Goal: Task Accomplishment & Management: Manage account settings

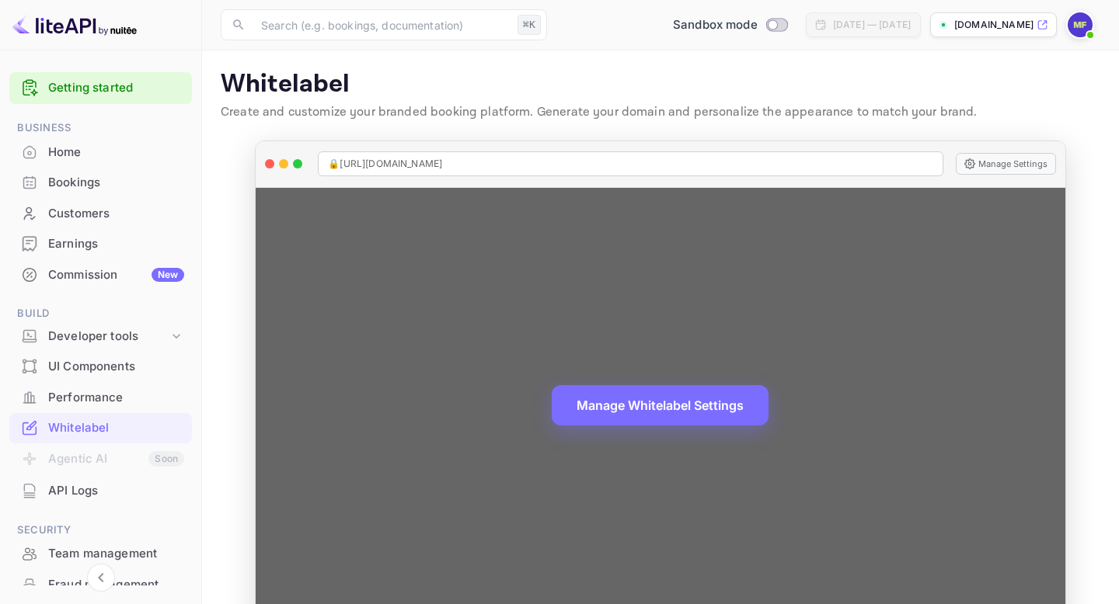
drag, startPoint x: 472, startPoint y: 163, endPoint x: 373, endPoint y: 165, distance: 98.7
click at [373, 165] on div "🔒 [URL][DOMAIN_NAME]" at bounding box center [630, 163] width 625 height 25
copy span "[DOMAIN_NAME]"
drag, startPoint x: 466, startPoint y: 164, endPoint x: 305, endPoint y: 153, distance: 161.9
click at [305, 153] on div "🔒 https://bookingvibes.com Manage Settings" at bounding box center [660, 164] width 809 height 47
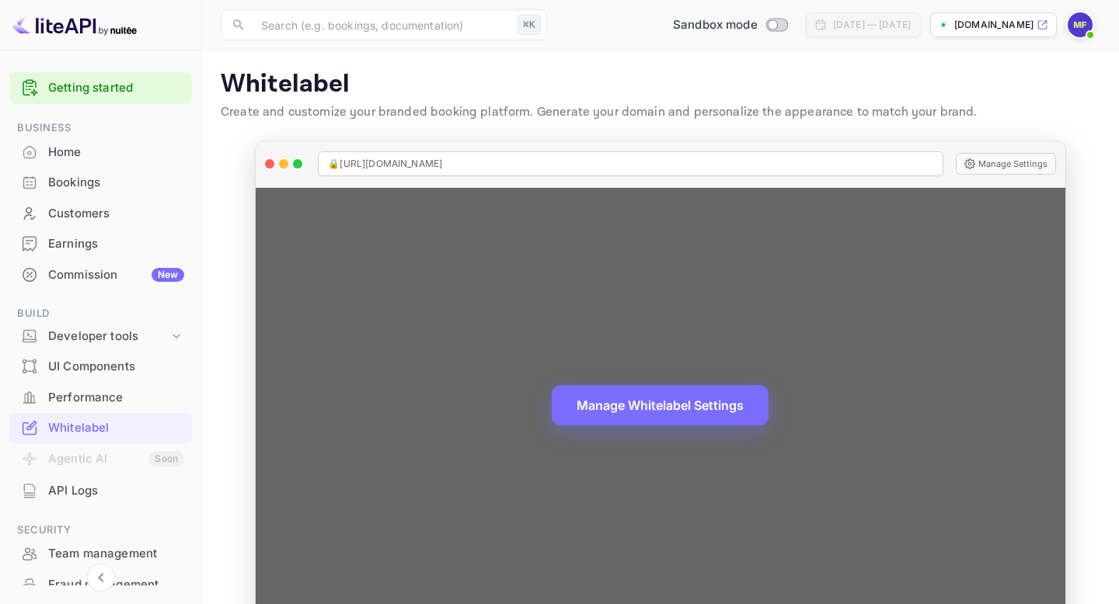
copy div "🔒 https://bookingvibes.com"
click at [994, 171] on button "Manage Settings" at bounding box center [1006, 164] width 100 height 22
click at [875, 153] on div "🔒 [URL][DOMAIN_NAME]" at bounding box center [630, 163] width 625 height 25
click at [872, 162] on div "🔒 https://bookingvibes.com" at bounding box center [630, 163] width 625 height 25
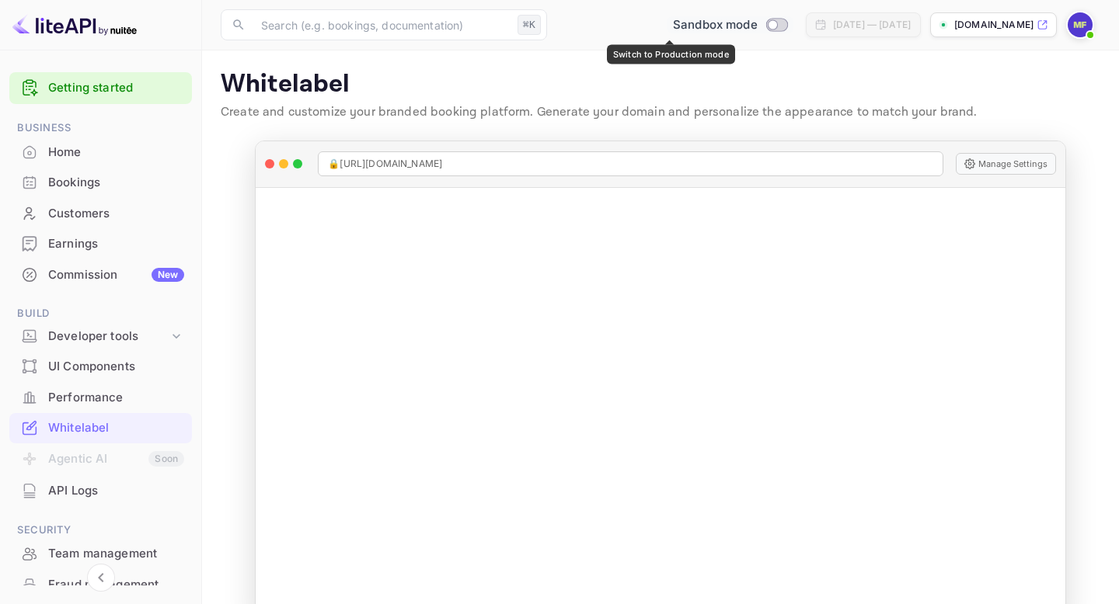
click at [757, 23] on input "Switch to Production mode" at bounding box center [772, 24] width 31 height 10
checkbox input "false"
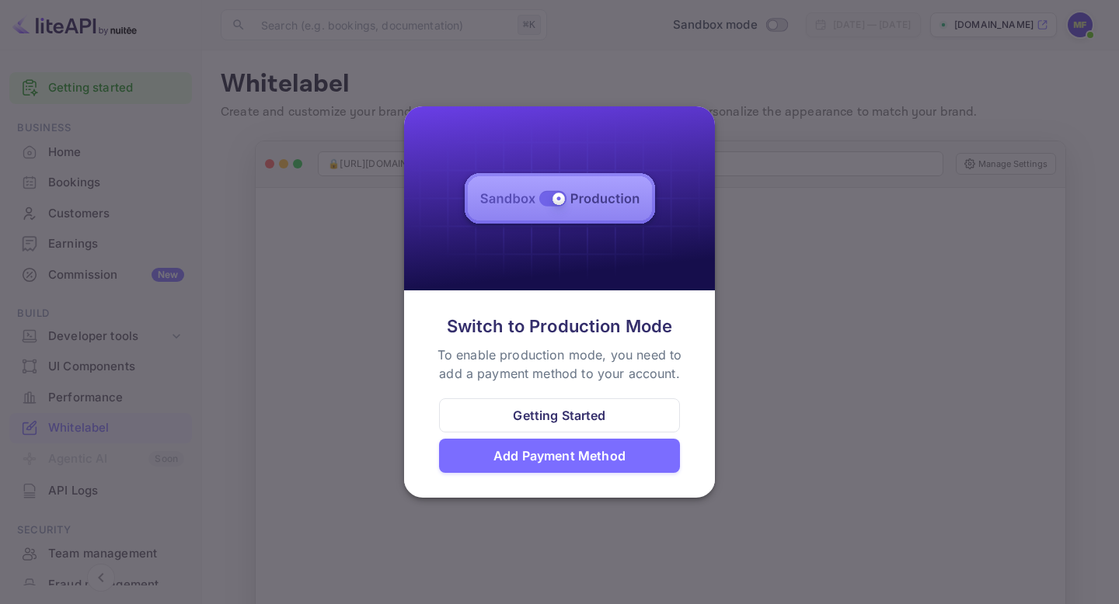
click at [566, 463] on div "Add Payment Method" at bounding box center [559, 456] width 132 height 19
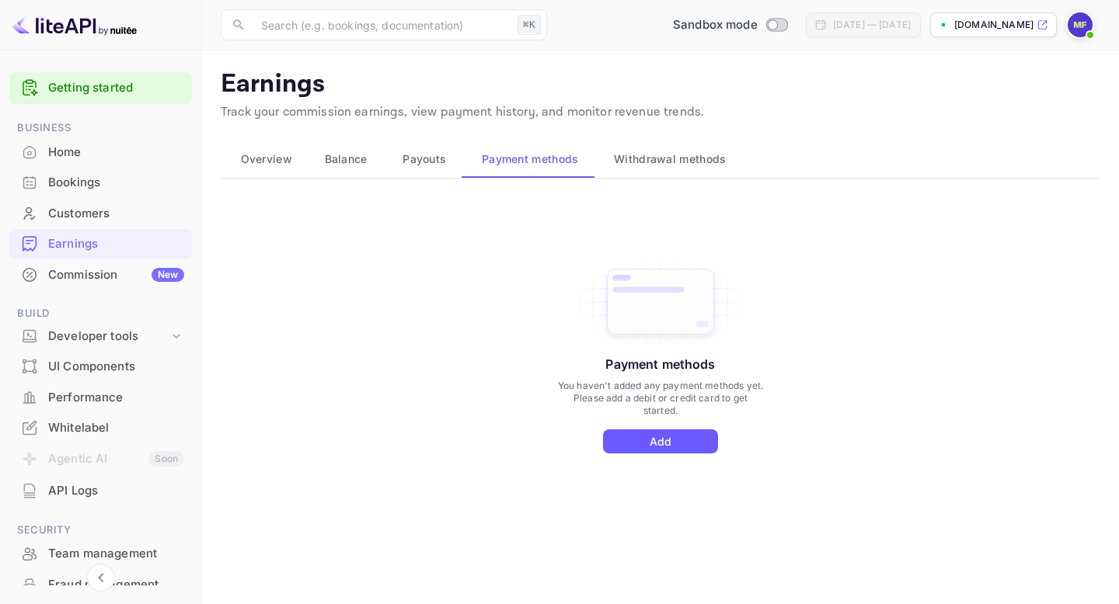
click at [674, 441] on button "Add" at bounding box center [660, 442] width 115 height 24
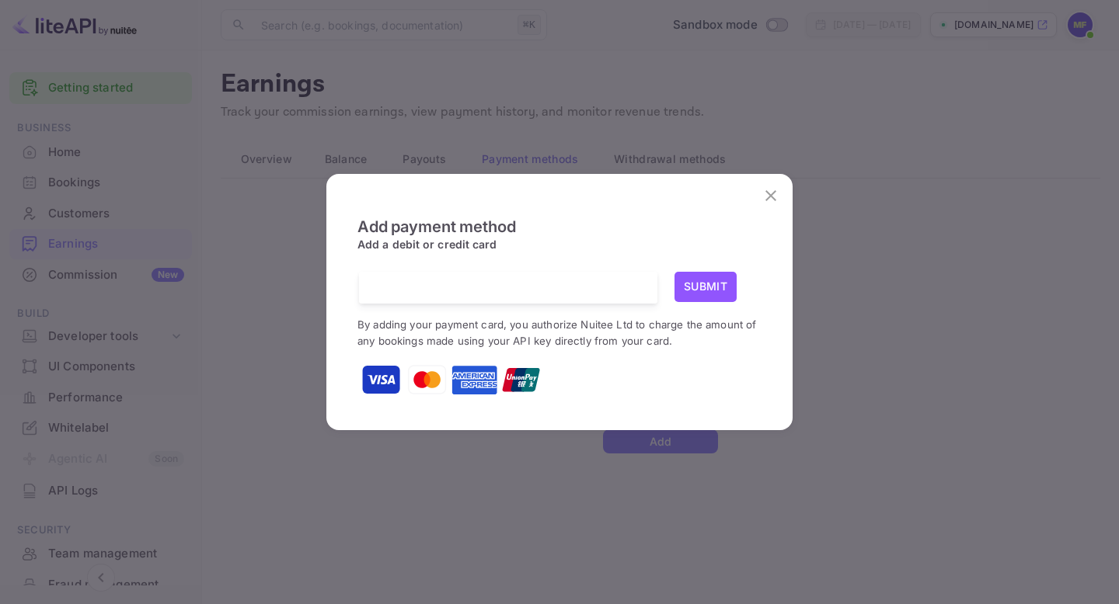
click at [488, 247] on span "Add a debit or credit card" at bounding box center [427, 251] width 140 height 26
click at [727, 283] on button "Submit" at bounding box center [705, 287] width 62 height 30
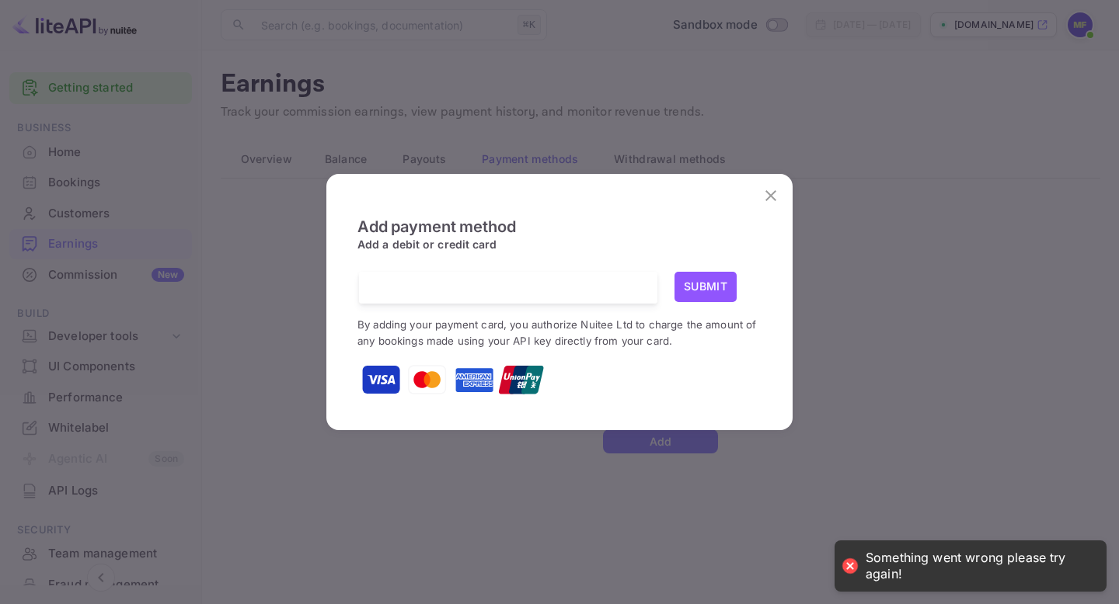
click at [727, 283] on button "Submit" at bounding box center [705, 287] width 62 height 30
click at [591, 332] on p "By adding your payment card, you authorize Nuitee Ltd to charge the amount of a…" at bounding box center [559, 332] width 404 height 33
click at [492, 277] on div at bounding box center [514, 288] width 287 height 32
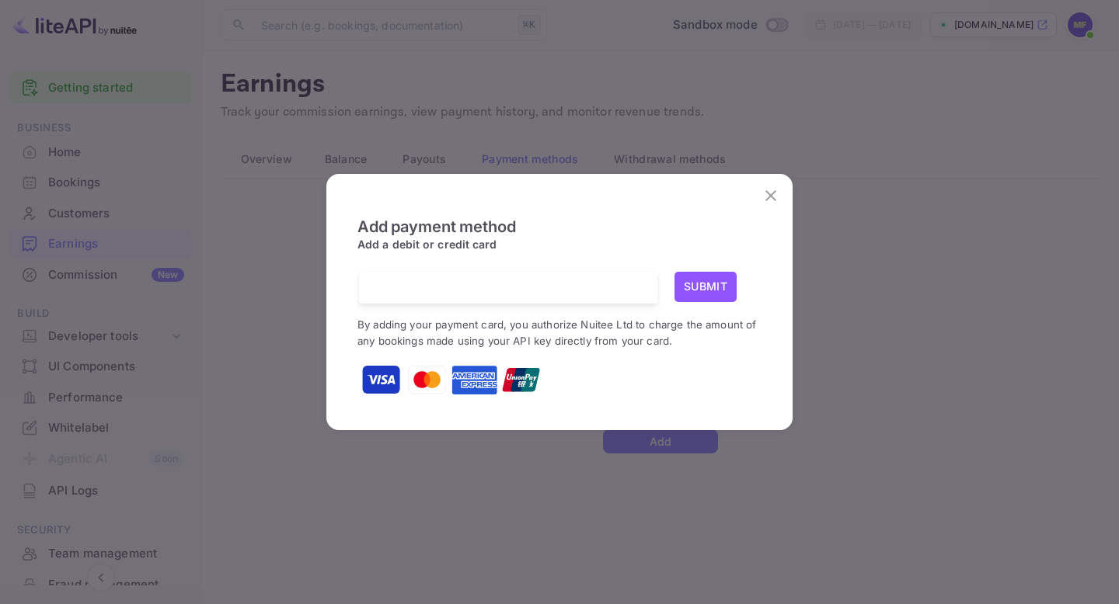
click at [700, 281] on button "Submit" at bounding box center [705, 287] width 62 height 30
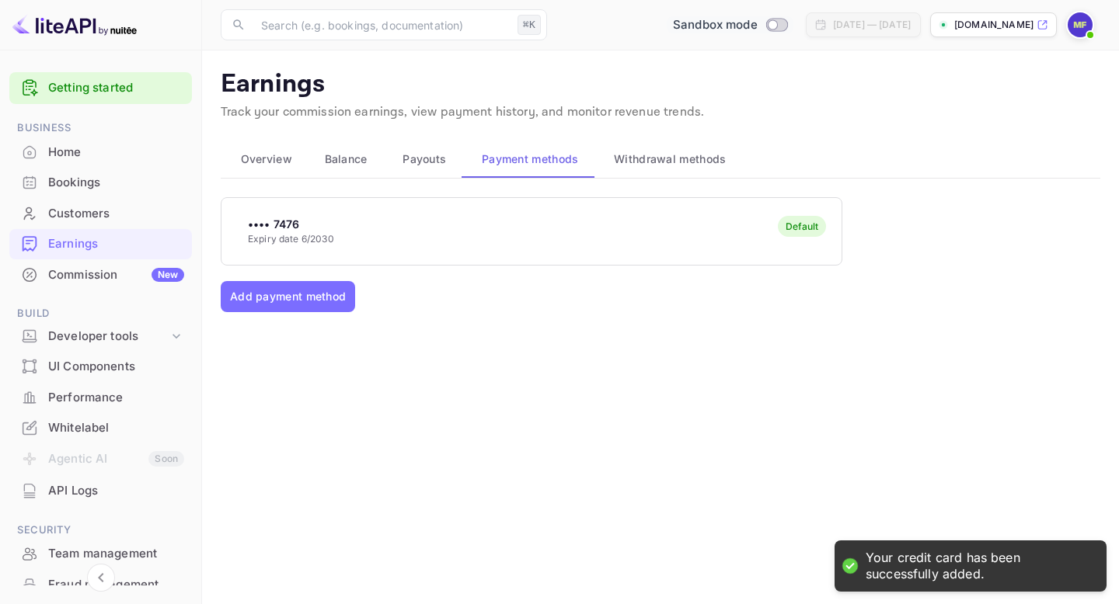
click at [765, 30] on span "Switch to Production mode" at bounding box center [776, 25] width 23 height 14
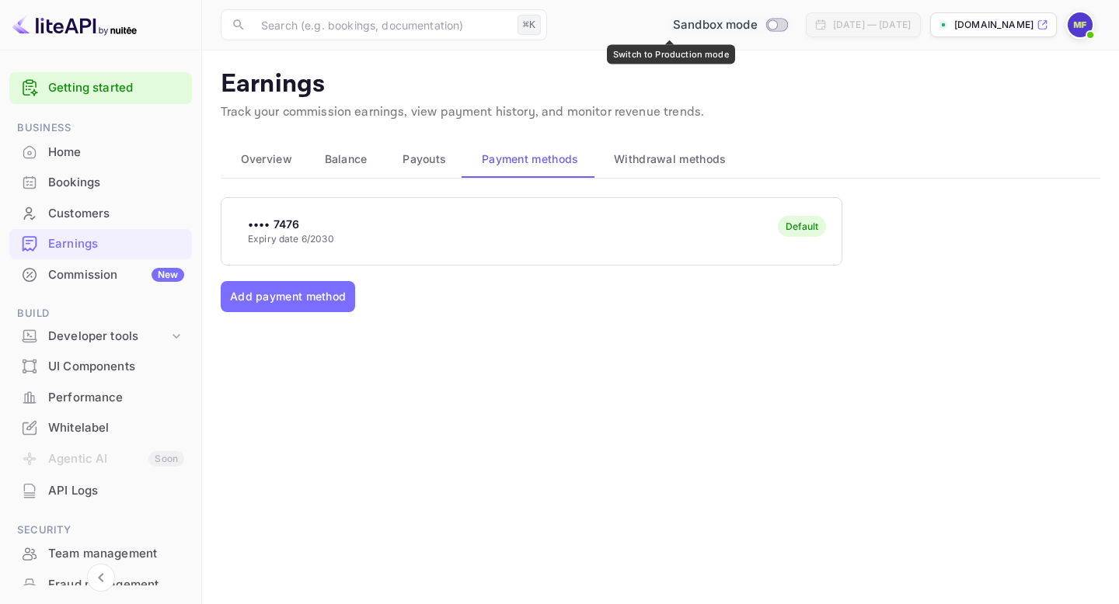
click at [757, 27] on input "Switch to Production mode" at bounding box center [772, 24] width 31 height 10
checkbox input "true"
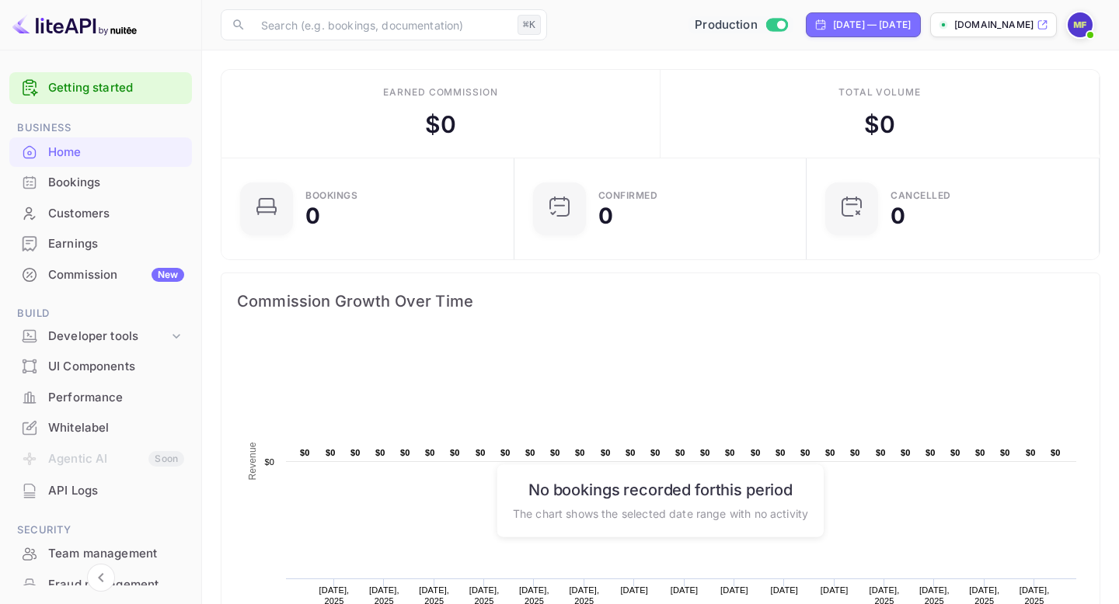
click at [105, 430] on div "Whitelabel" at bounding box center [116, 428] width 136 height 18
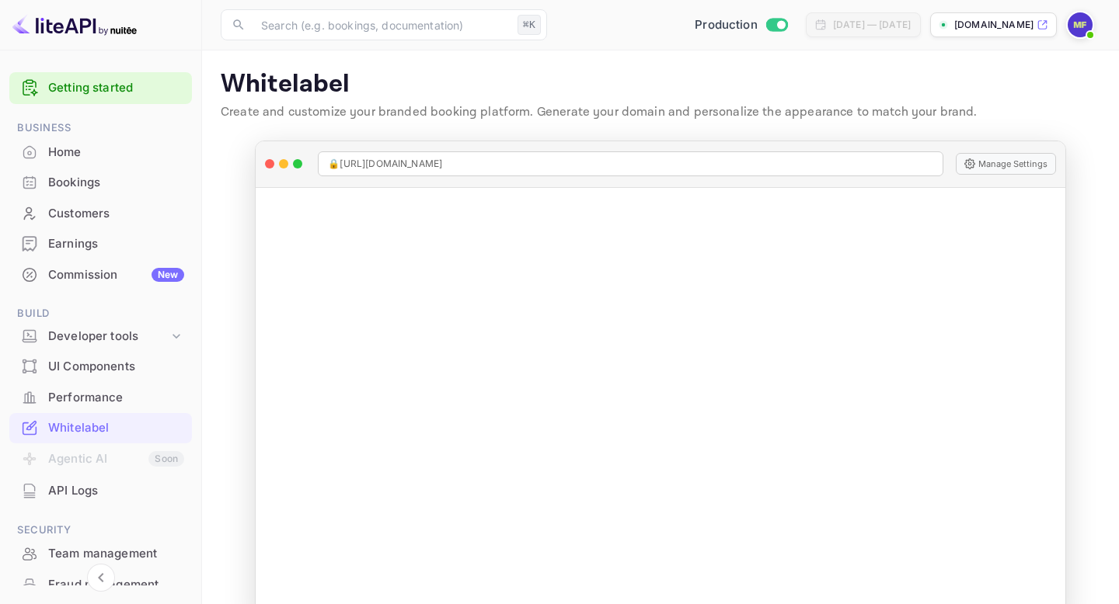
click at [99, 252] on div "Earnings" at bounding box center [116, 244] width 136 height 18
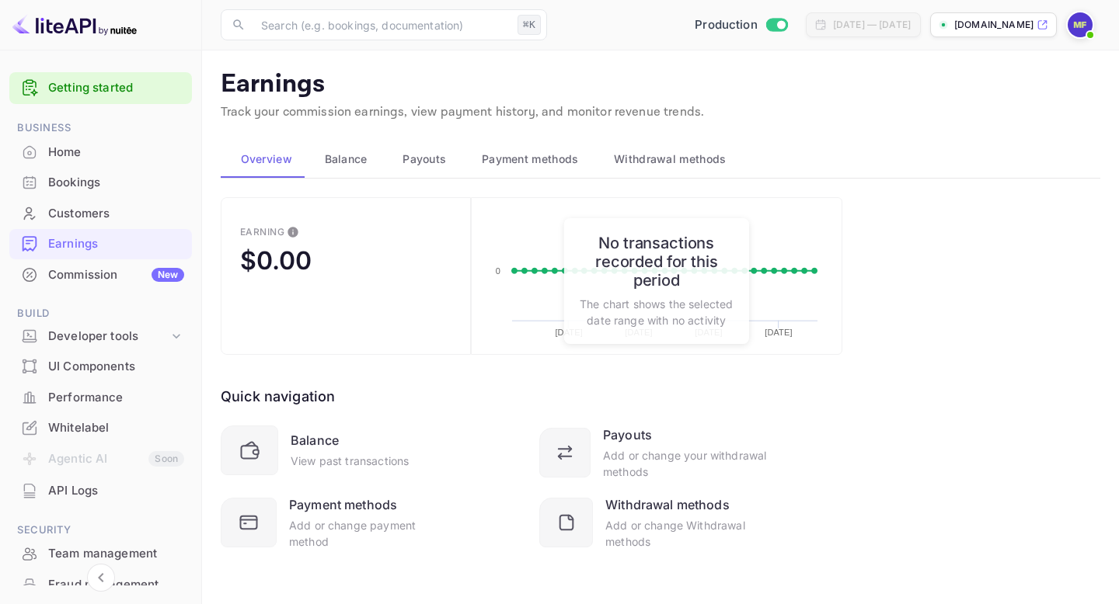
click at [330, 164] on span "Balance" at bounding box center [346, 159] width 43 height 19
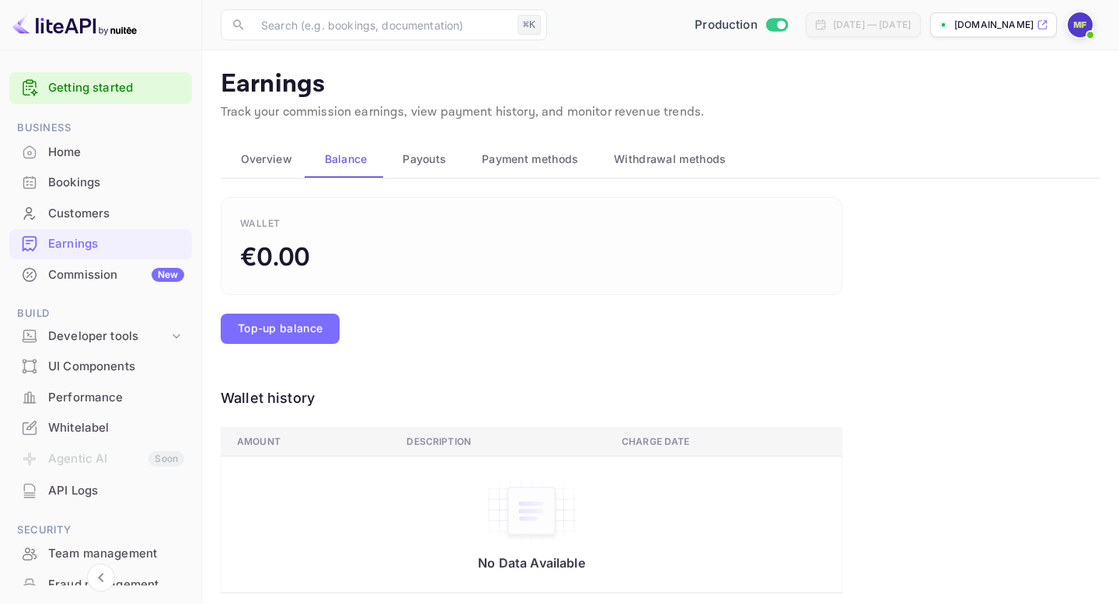
click at [444, 172] on button "Payouts" at bounding box center [422, 159] width 79 height 37
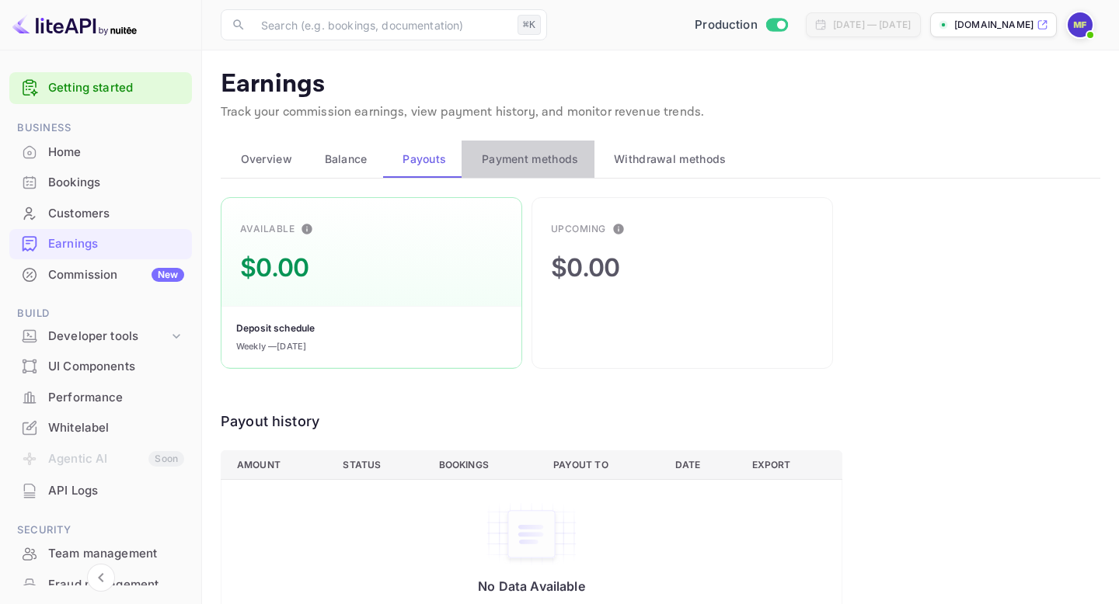
click at [522, 169] on button "Payment methods" at bounding box center [527, 159] width 132 height 37
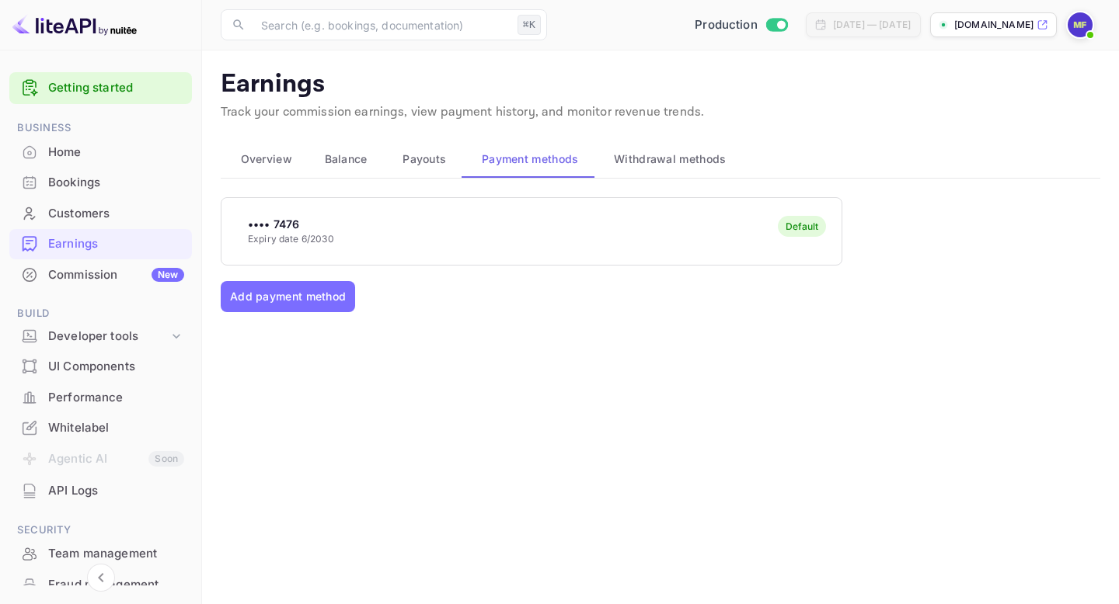
click at [638, 173] on button "Withdrawal methods" at bounding box center [668, 159] width 148 height 37
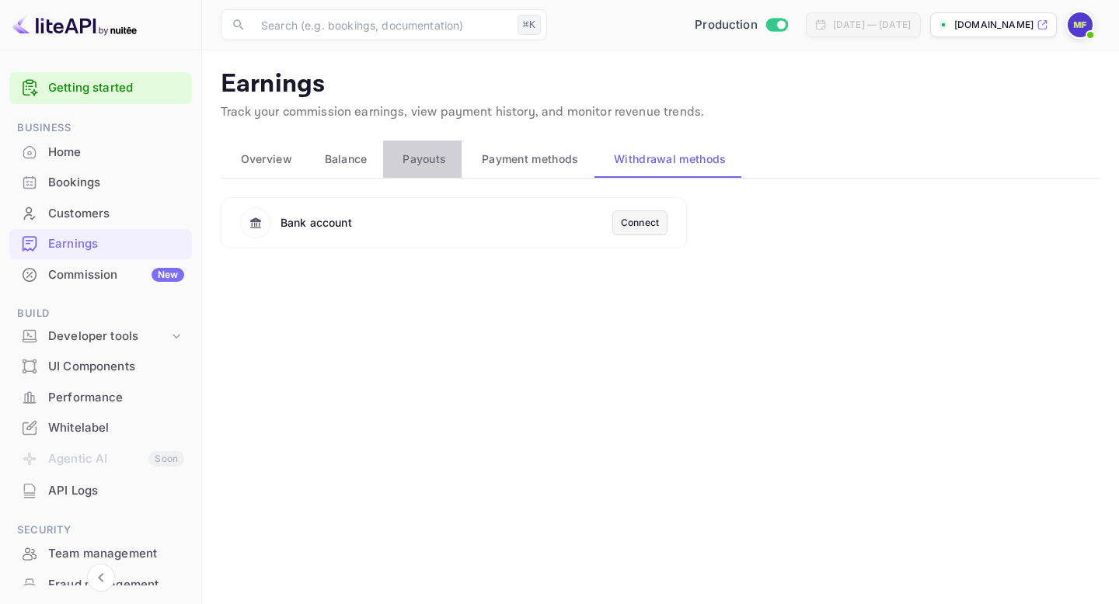
click at [429, 165] on span "Payouts" at bounding box center [424, 159] width 44 height 19
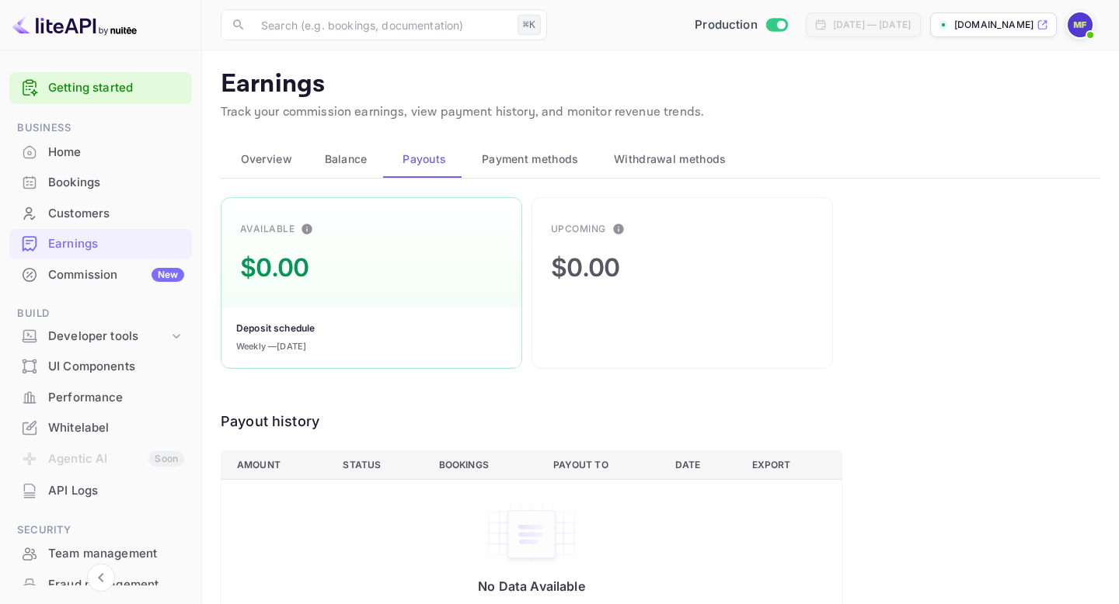
click at [336, 148] on button "Balance" at bounding box center [344, 159] width 78 height 37
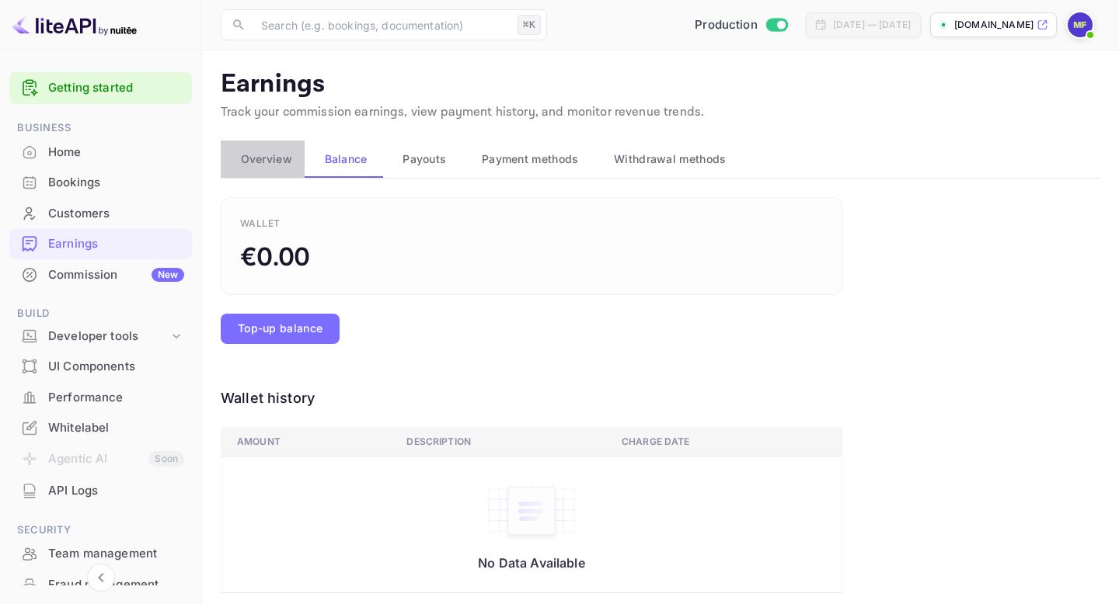
click at [266, 159] on span "Overview" at bounding box center [266, 159] width 51 height 19
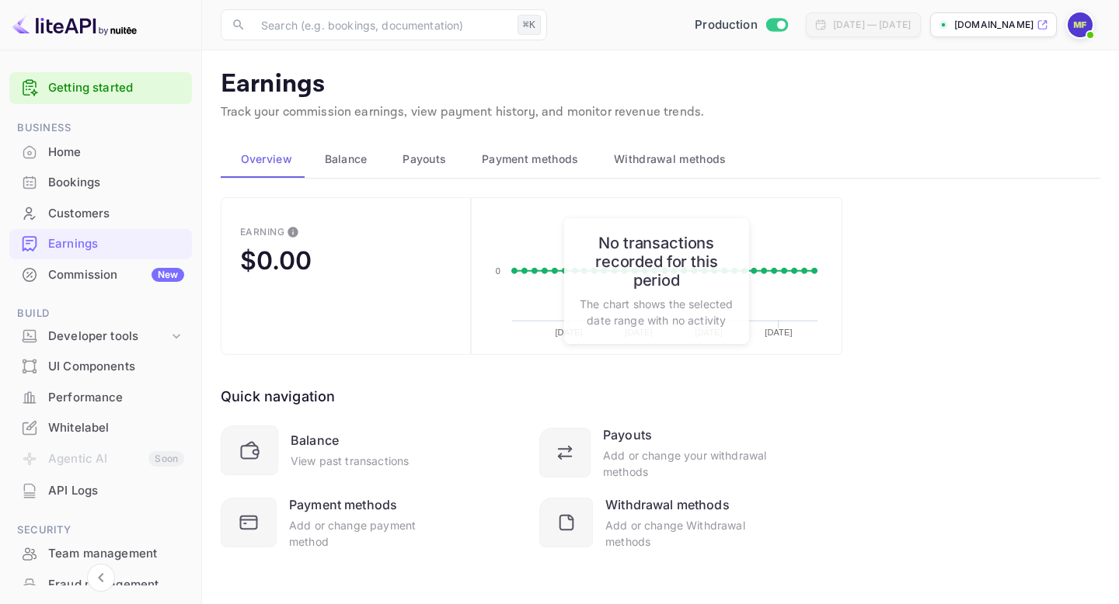
scroll to position [2, 0]
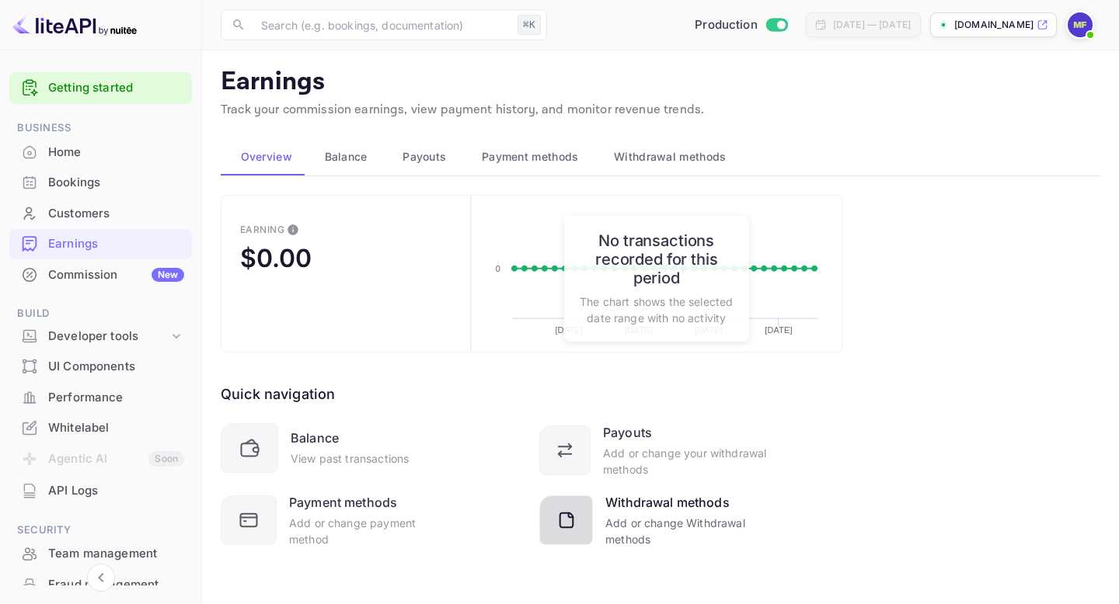
click at [597, 517] on div "Withdrawal methods Add or change Withdrawal methods" at bounding box center [653, 520] width 228 height 54
click at [583, 517] on div at bounding box center [566, 521] width 54 height 50
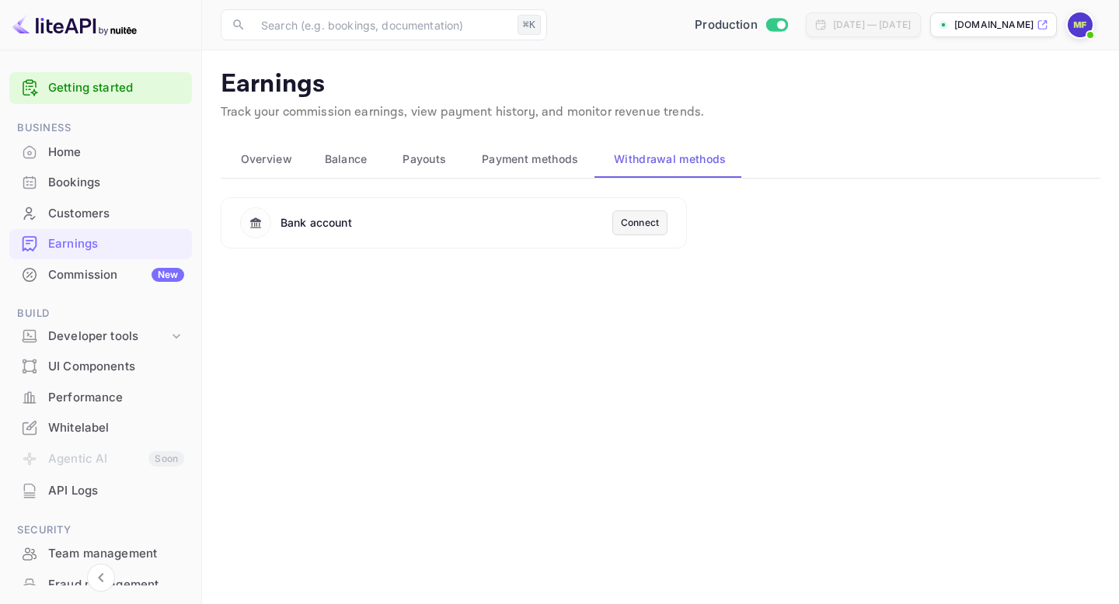
scroll to position [0, 0]
click at [428, 161] on span "Payouts" at bounding box center [424, 159] width 44 height 19
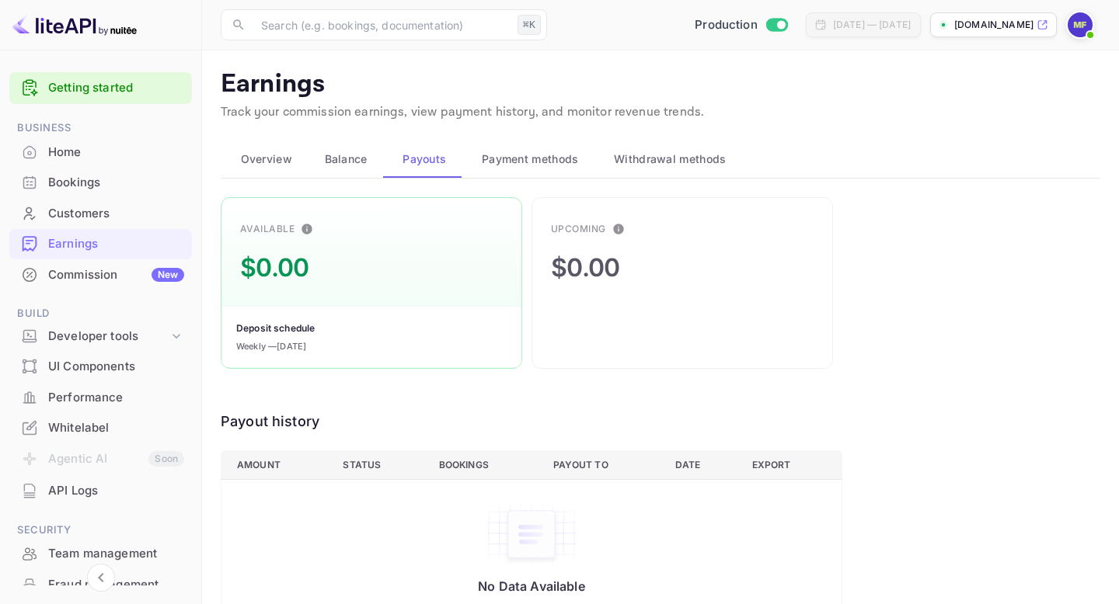
scroll to position [31, 0]
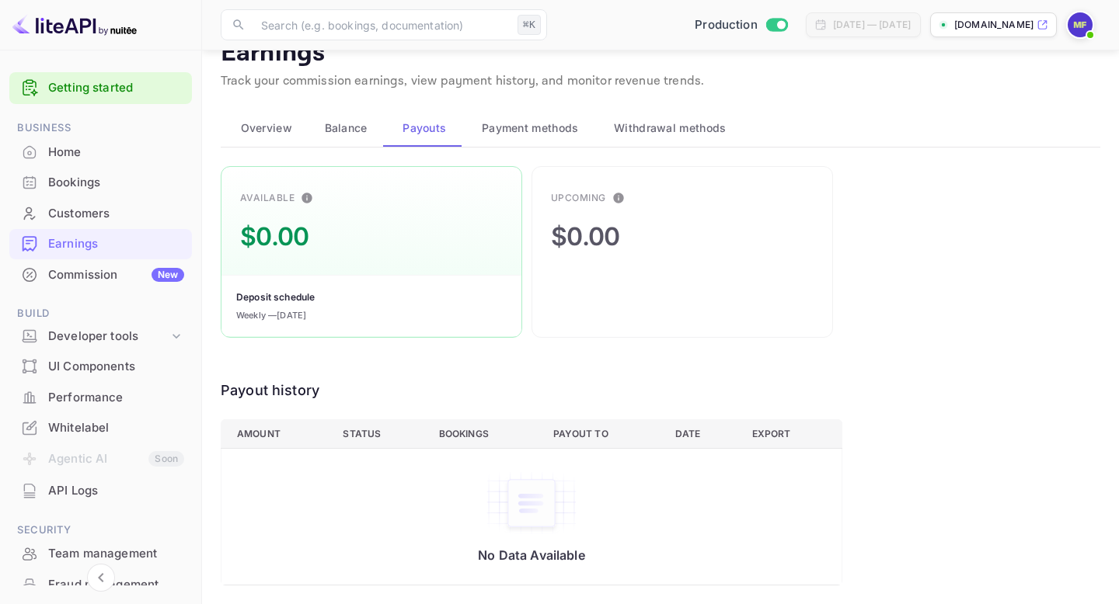
click at [273, 130] on span "Overview" at bounding box center [266, 128] width 51 height 19
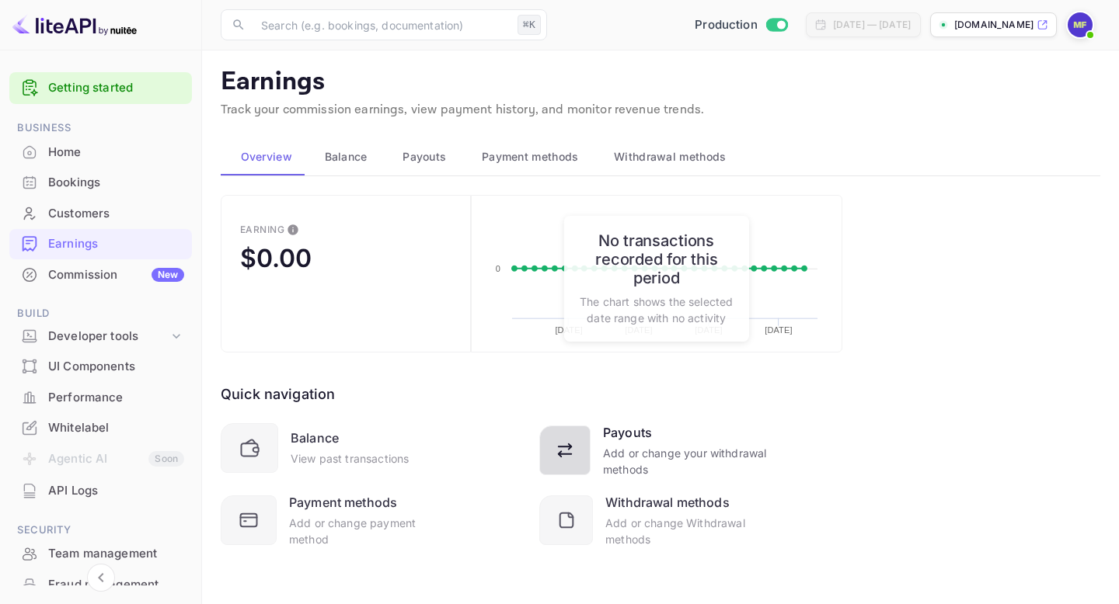
click at [672, 446] on div "Add or change your withdrawal methods" at bounding box center [685, 461] width 165 height 33
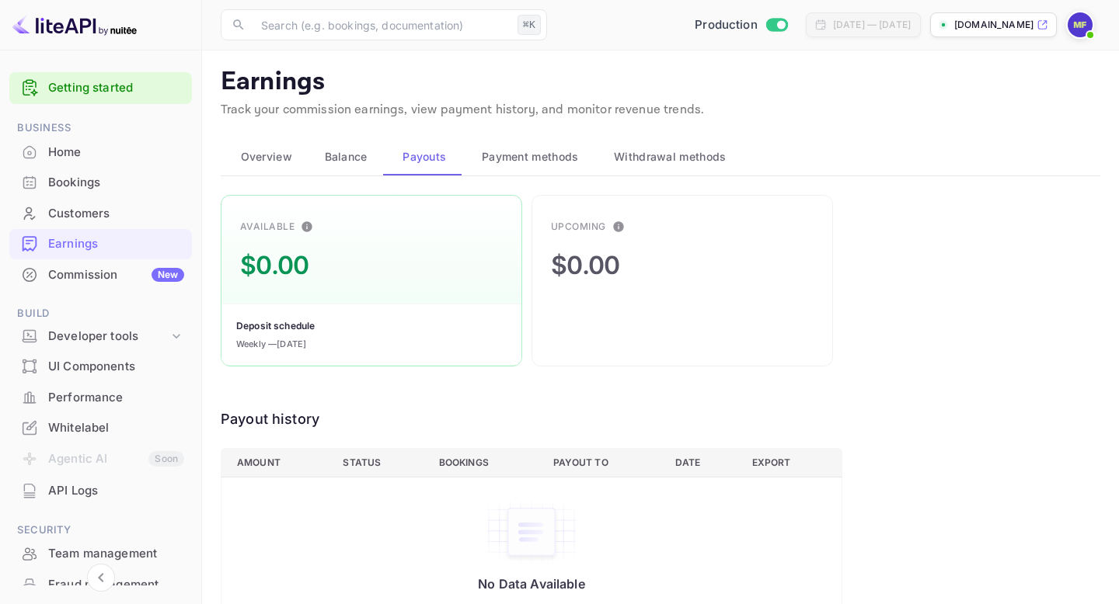
scroll to position [31, 0]
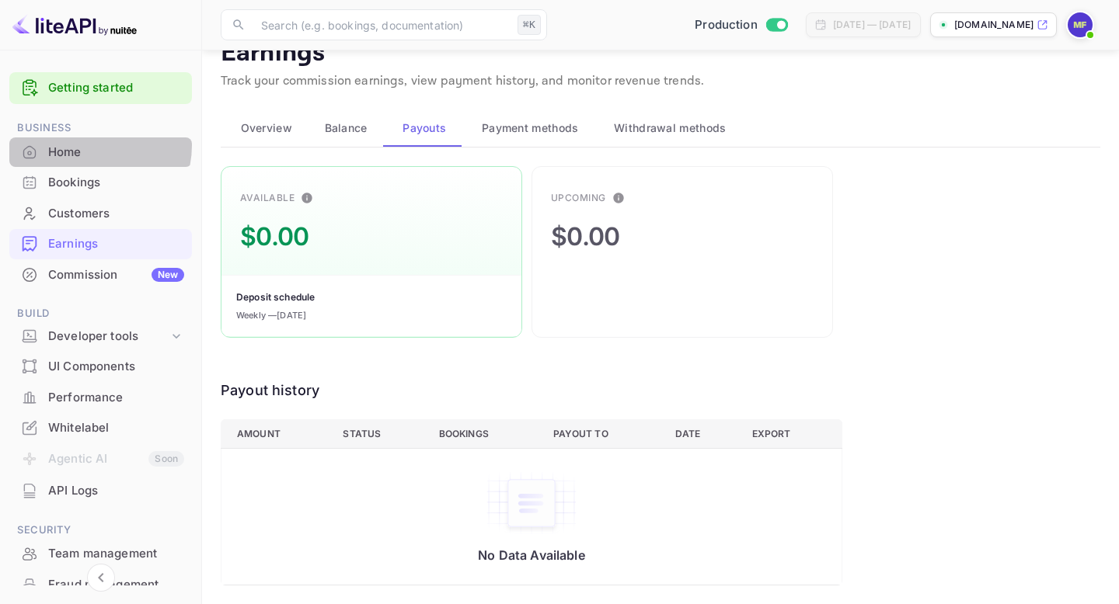
click at [86, 145] on div "Home" at bounding box center [116, 153] width 136 height 18
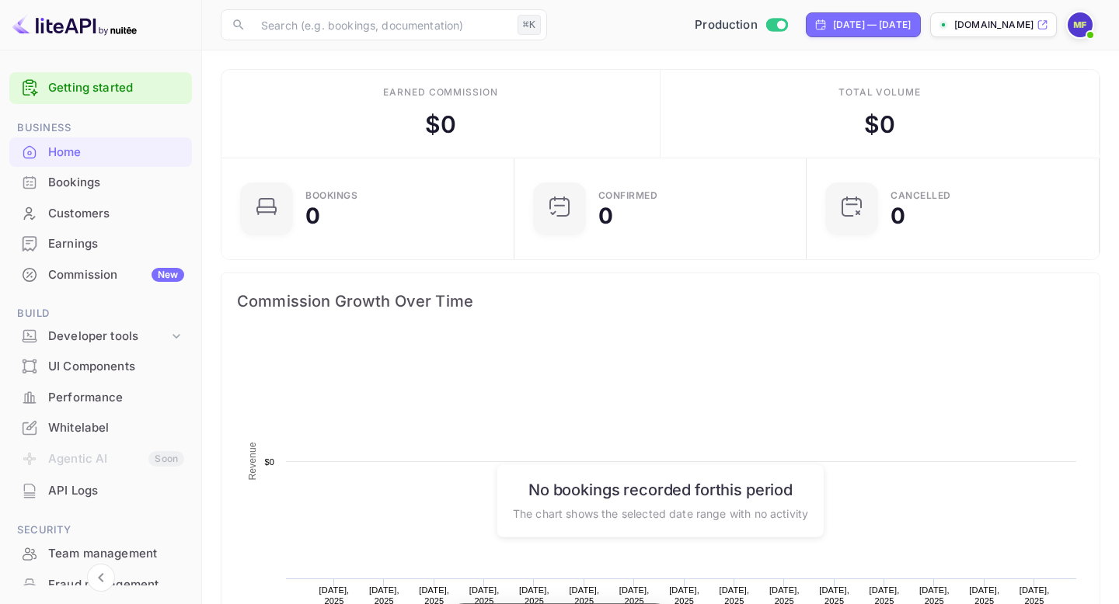
scroll to position [252, 284]
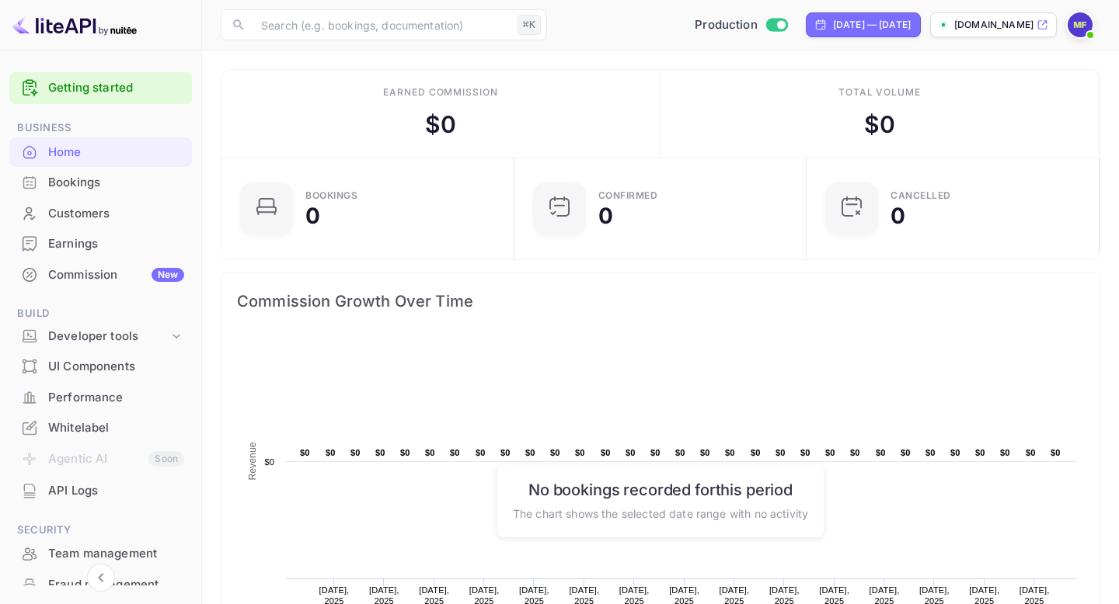
click at [96, 433] on div "Whitelabel" at bounding box center [116, 428] width 136 height 18
